Goal: Check status

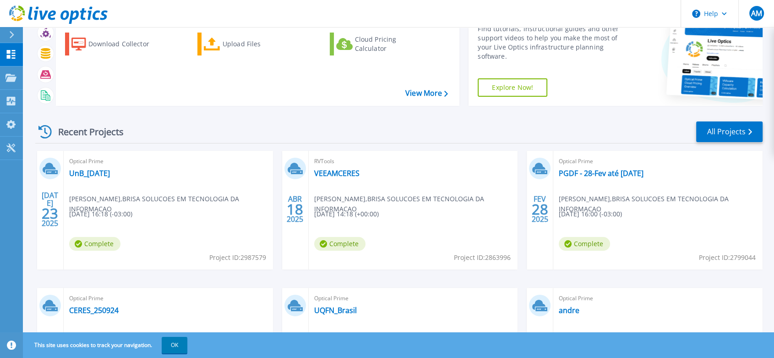
scroll to position [51, 0]
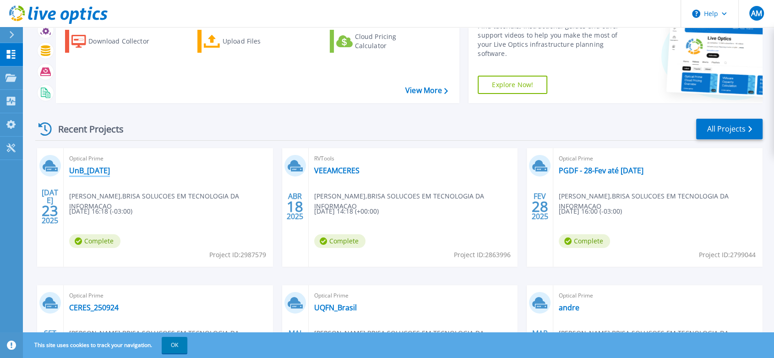
click at [97, 166] on link "UnB_[DATE]" at bounding box center [89, 170] width 41 height 9
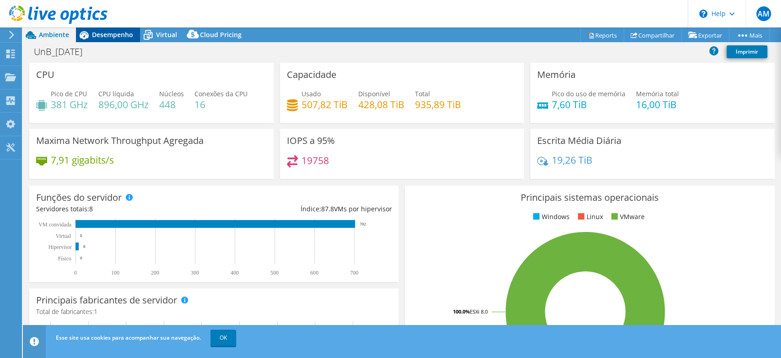
click at [90, 32] on icon at bounding box center [84, 35] width 16 height 16
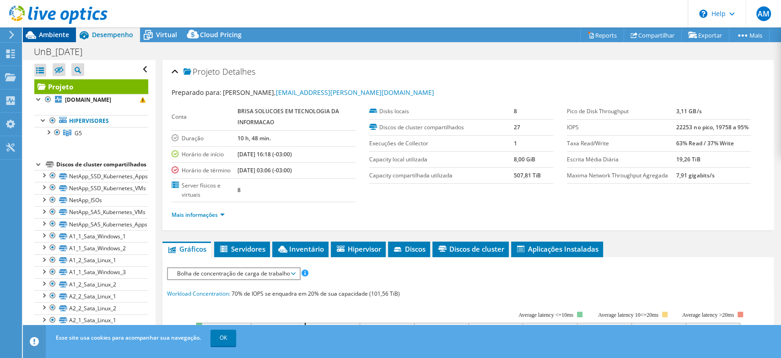
click at [67, 33] on span "Ambiente" at bounding box center [54, 34] width 30 height 9
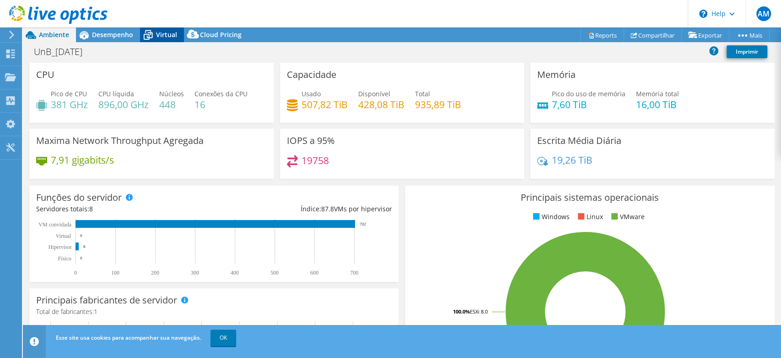
click at [163, 35] on span "Virtual" at bounding box center [166, 34] width 21 height 9
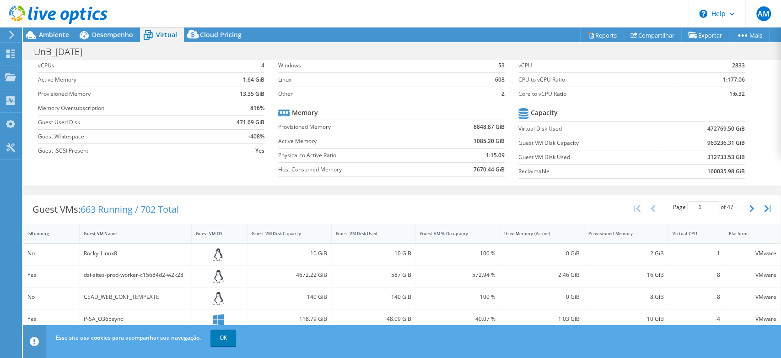
scroll to position [51, 0]
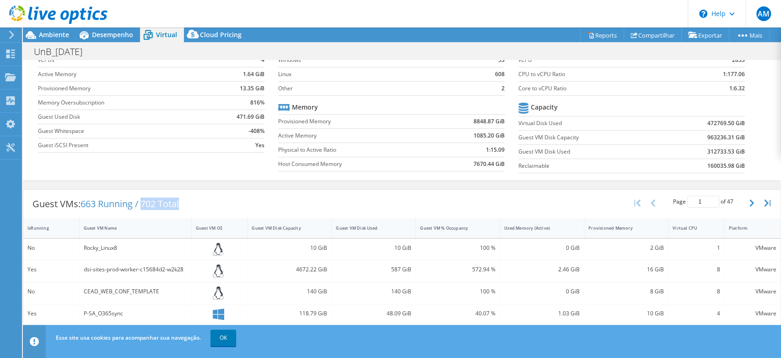
drag, startPoint x: 146, startPoint y: 201, endPoint x: 184, endPoint y: 199, distance: 37.6
click at [184, 199] on div "Guest VMs: 663 Running / 702 Total" at bounding box center [105, 204] width 165 height 28
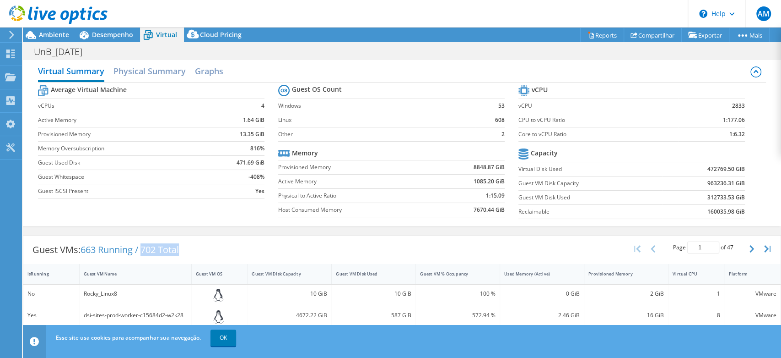
scroll to position [0, 0]
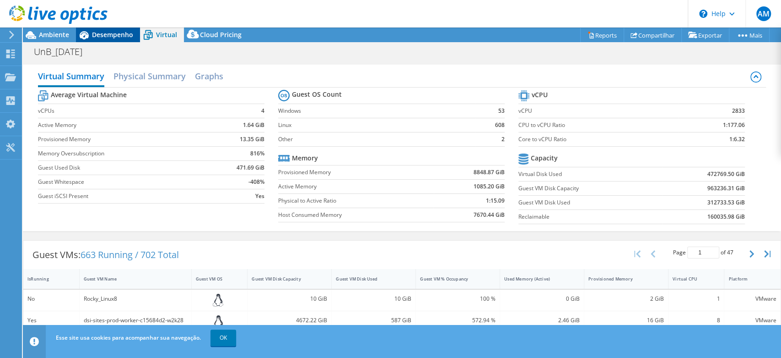
click at [91, 33] on icon at bounding box center [84, 35] width 16 height 16
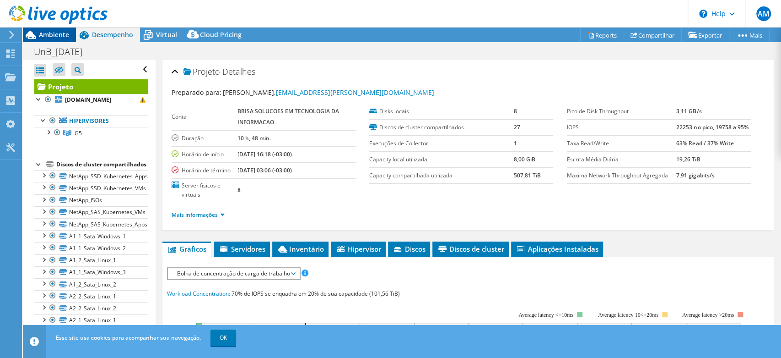
click at [51, 32] on span "Ambiente" at bounding box center [54, 34] width 30 height 9
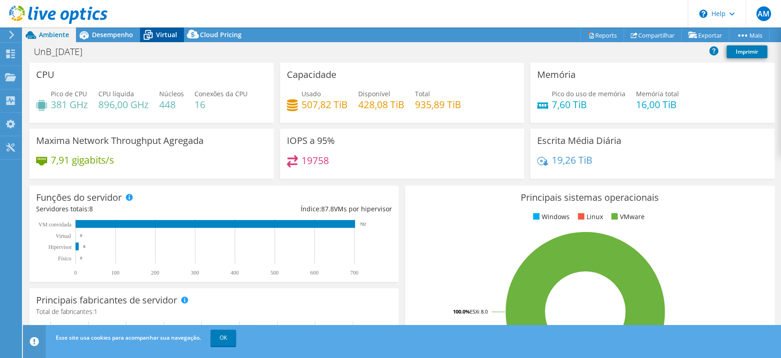
click at [160, 33] on span "Virtual" at bounding box center [166, 34] width 21 height 9
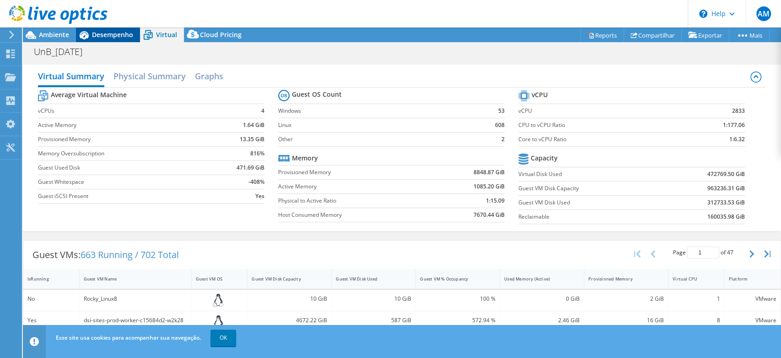
click at [110, 28] on div "Desempenho" at bounding box center [108, 34] width 64 height 15
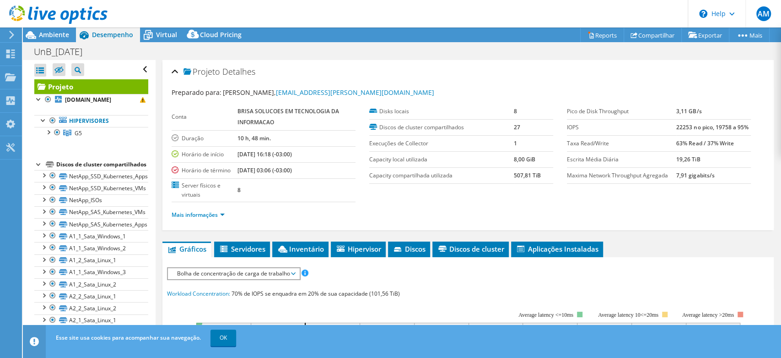
click at [45, 30] on div at bounding box center [54, 15] width 108 height 31
click at [49, 33] on span "Ambiente" at bounding box center [54, 34] width 30 height 9
